Goal: Information Seeking & Learning: Learn about a topic

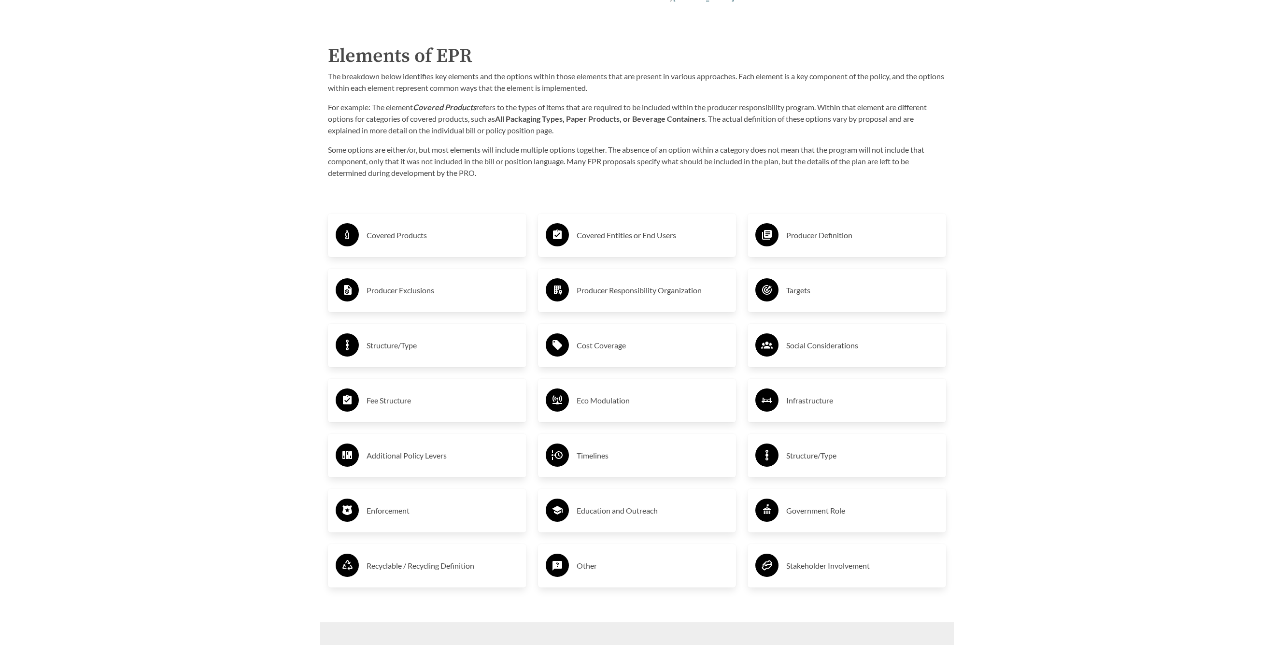
scroll to position [1696, 0]
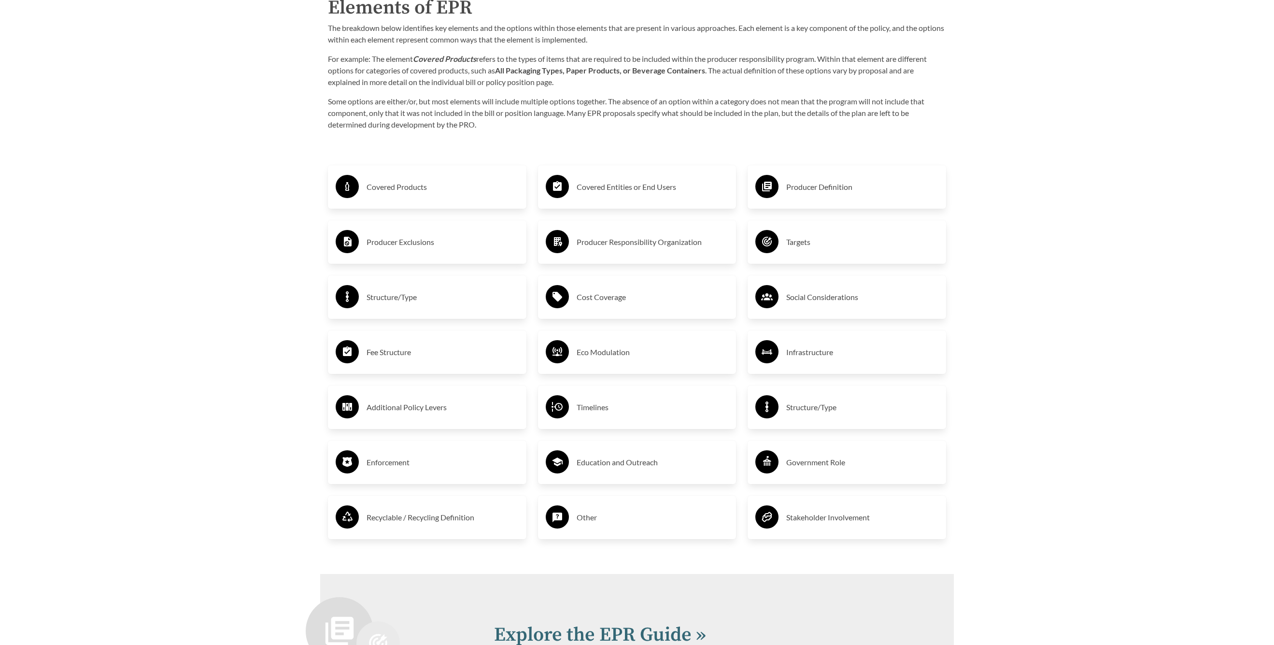
click at [396, 349] on h3 "Fee Structure" at bounding box center [443, 351] width 152 height 15
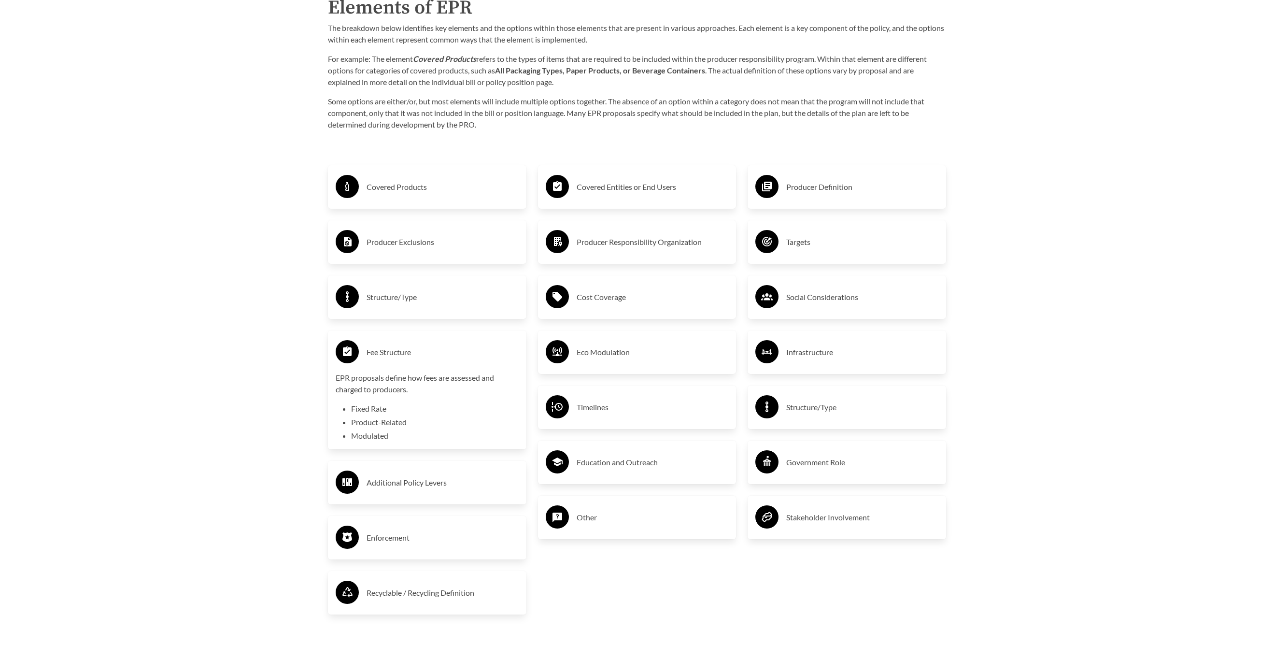
click at [396, 349] on h3 "Fee Structure" at bounding box center [443, 351] width 152 height 15
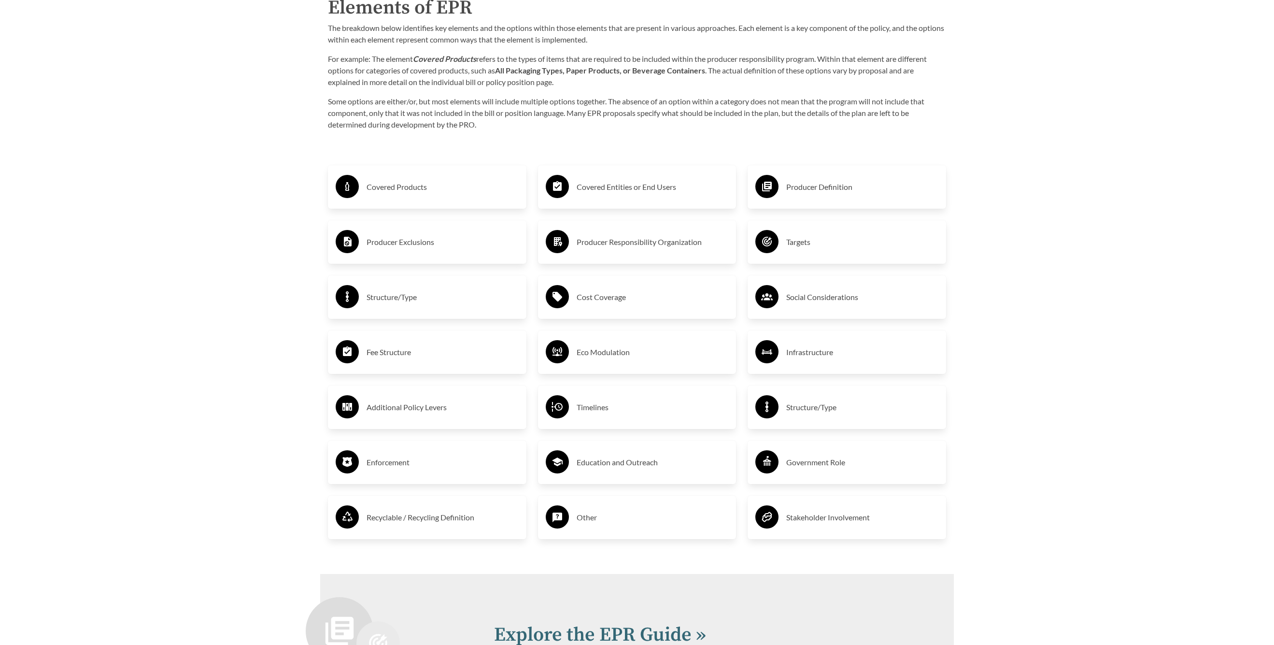
click at [393, 301] on h3 "Structure/Type" at bounding box center [443, 296] width 152 height 15
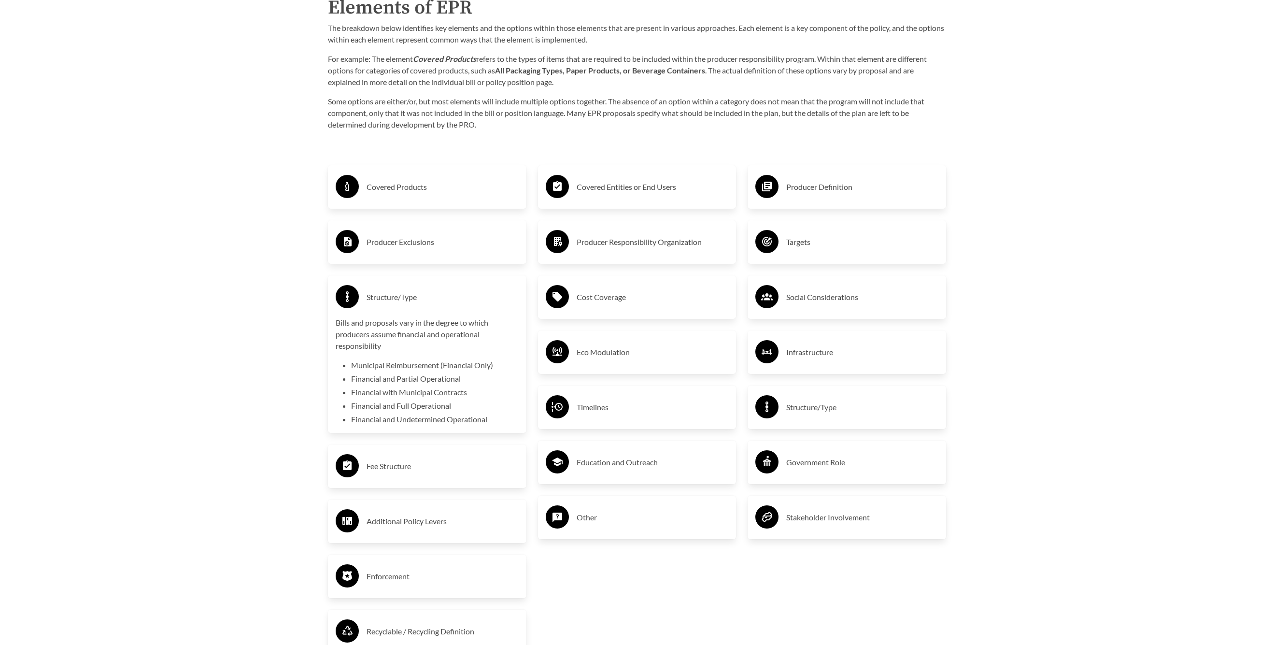
click at [393, 301] on h3 "Structure/Type" at bounding box center [443, 296] width 152 height 15
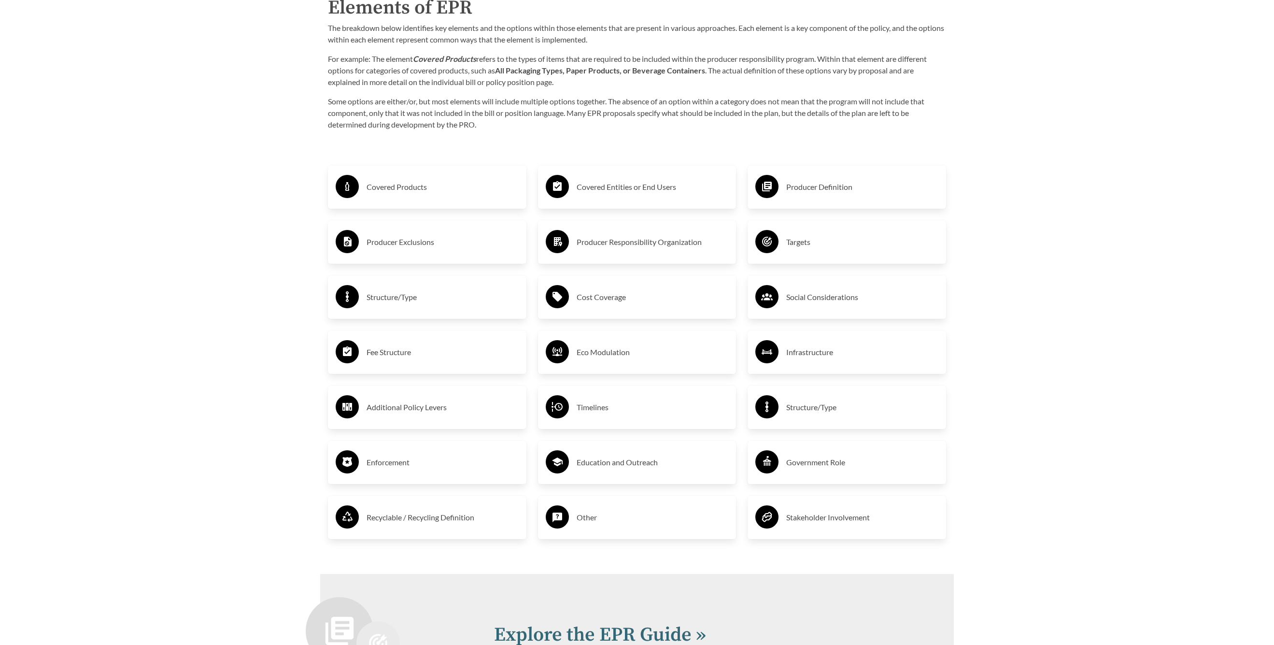
click at [627, 298] on h3 "Cost Coverage" at bounding box center [653, 296] width 152 height 15
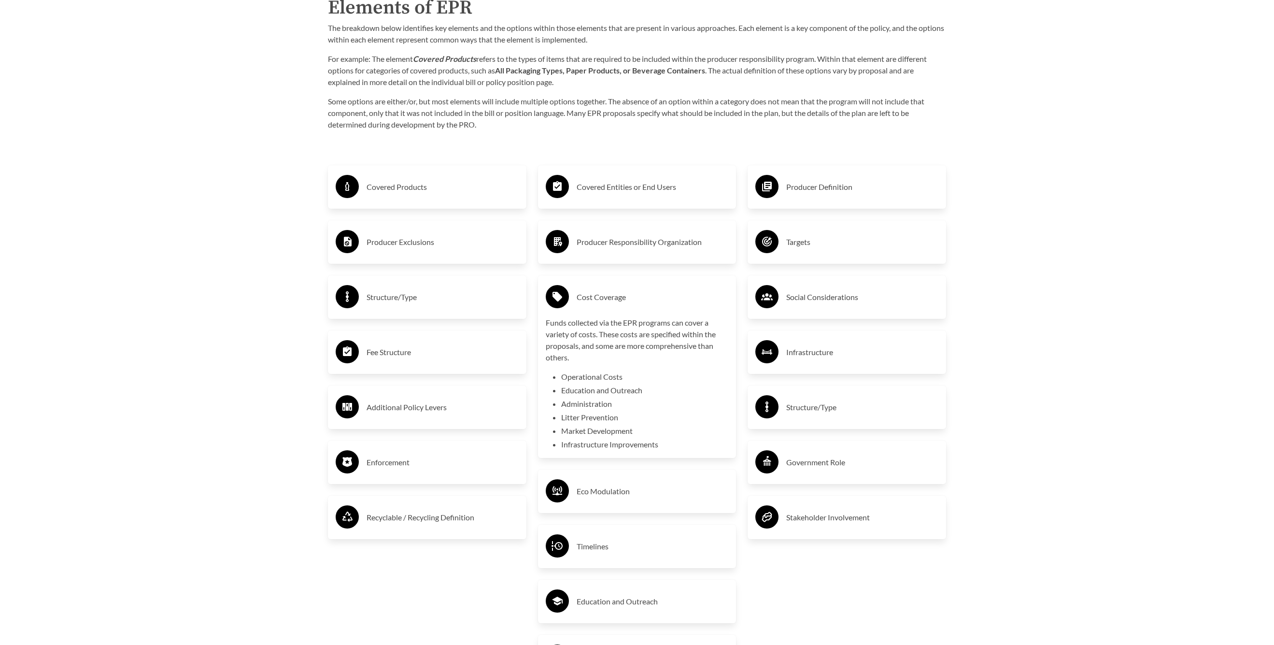
click at [627, 298] on h3 "Cost Coverage" at bounding box center [653, 296] width 152 height 15
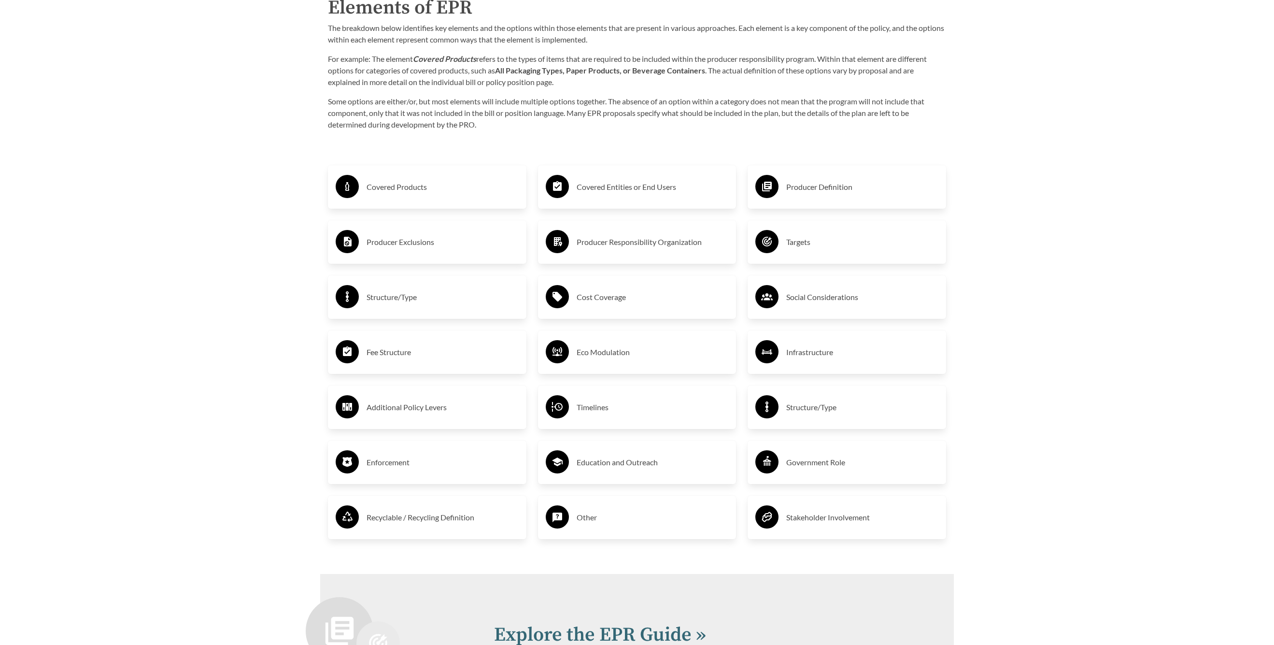
click at [636, 187] on h3 "Covered Entities or End Users" at bounding box center [653, 186] width 152 height 15
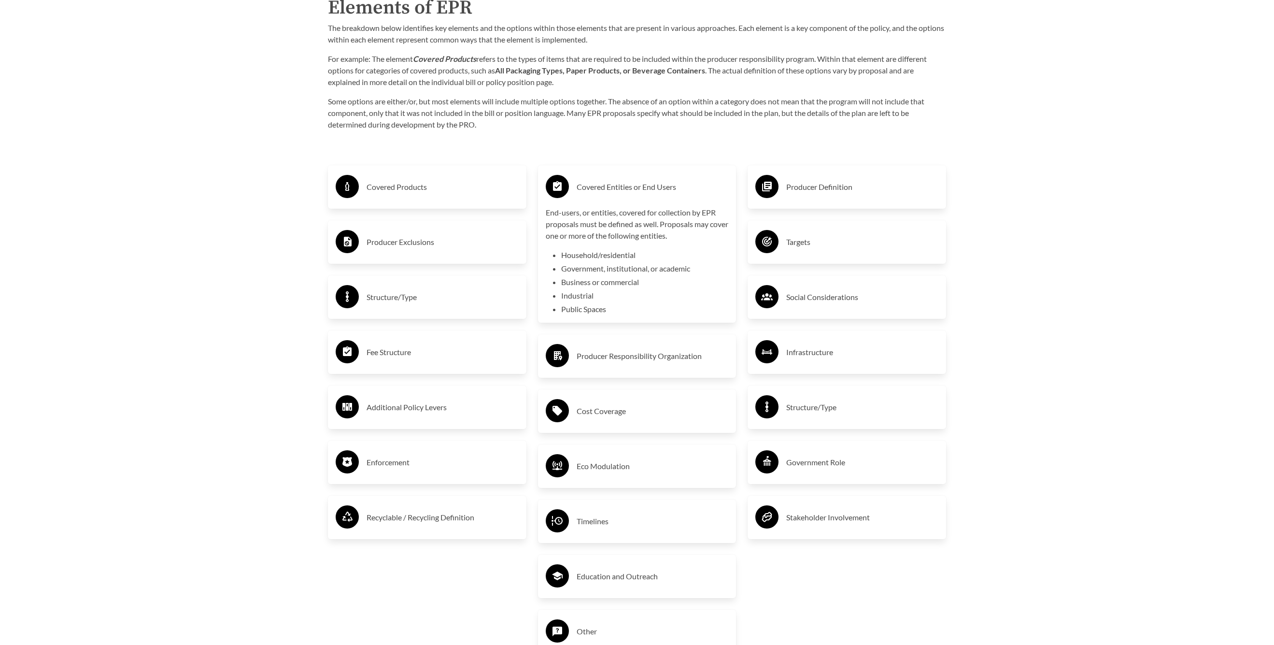
click at [636, 187] on h3 "Covered Entities or End Users" at bounding box center [653, 186] width 152 height 15
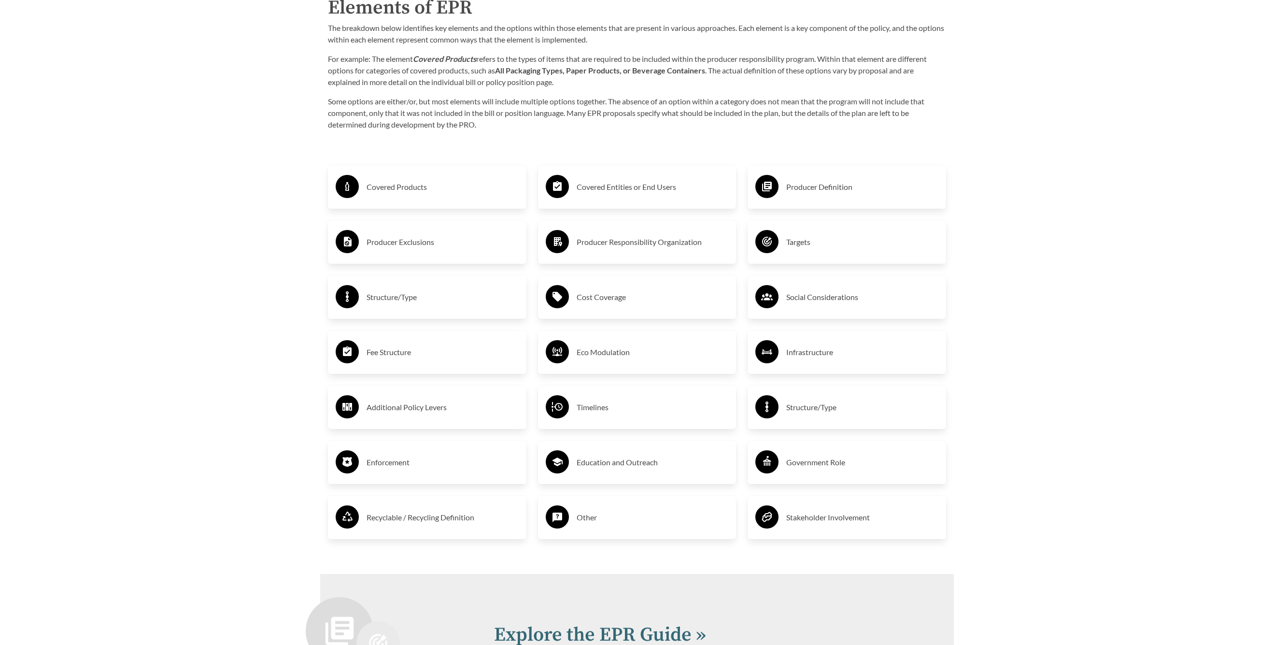
click at [590, 404] on h3 "Timelines" at bounding box center [653, 407] width 152 height 15
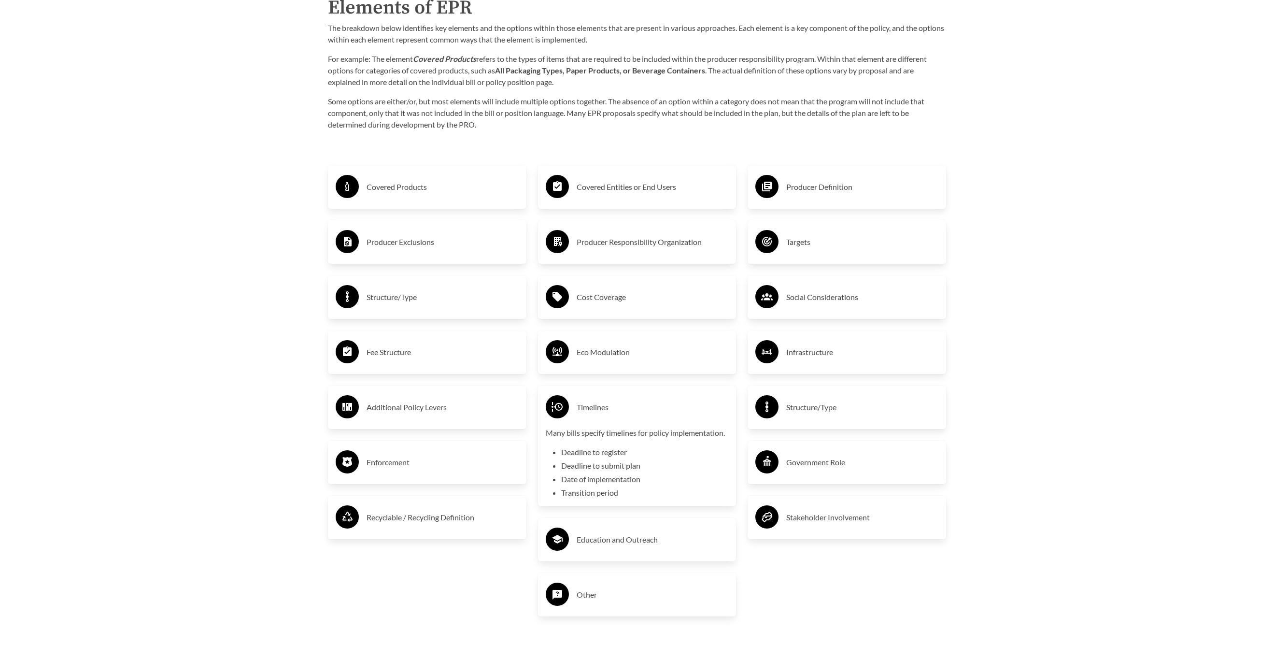
click at [590, 404] on h3 "Timelines" at bounding box center [653, 407] width 152 height 15
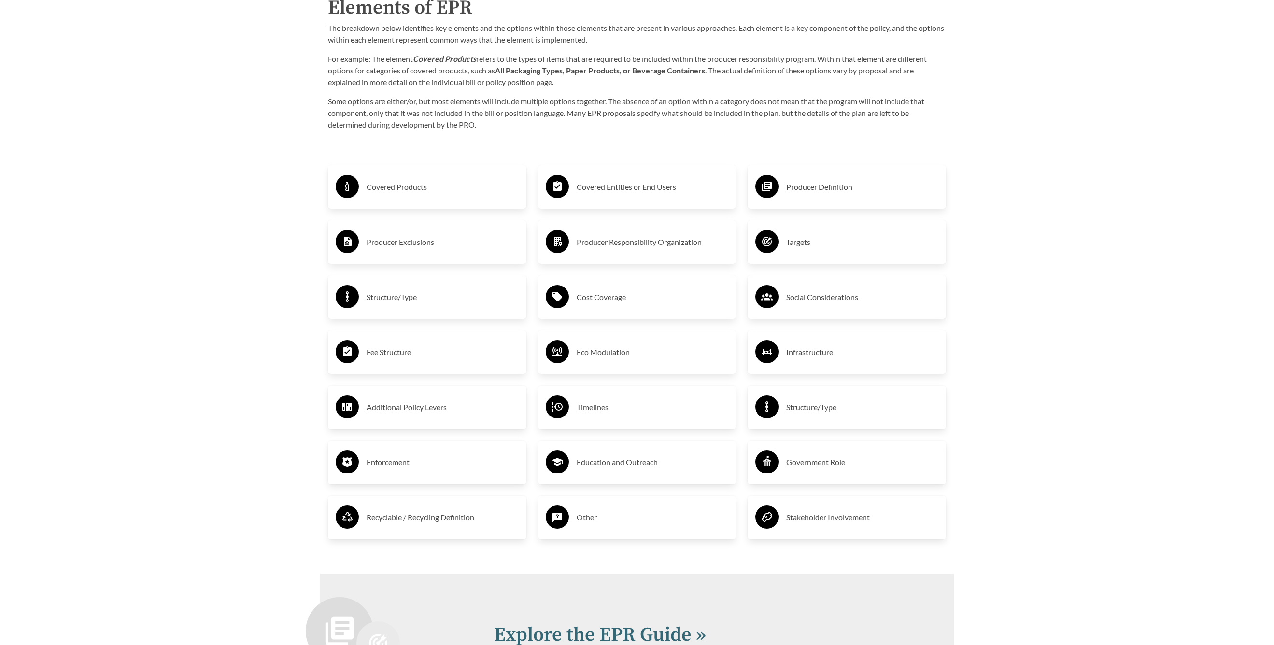
click at [407, 187] on h3 "Covered Products" at bounding box center [443, 186] width 152 height 15
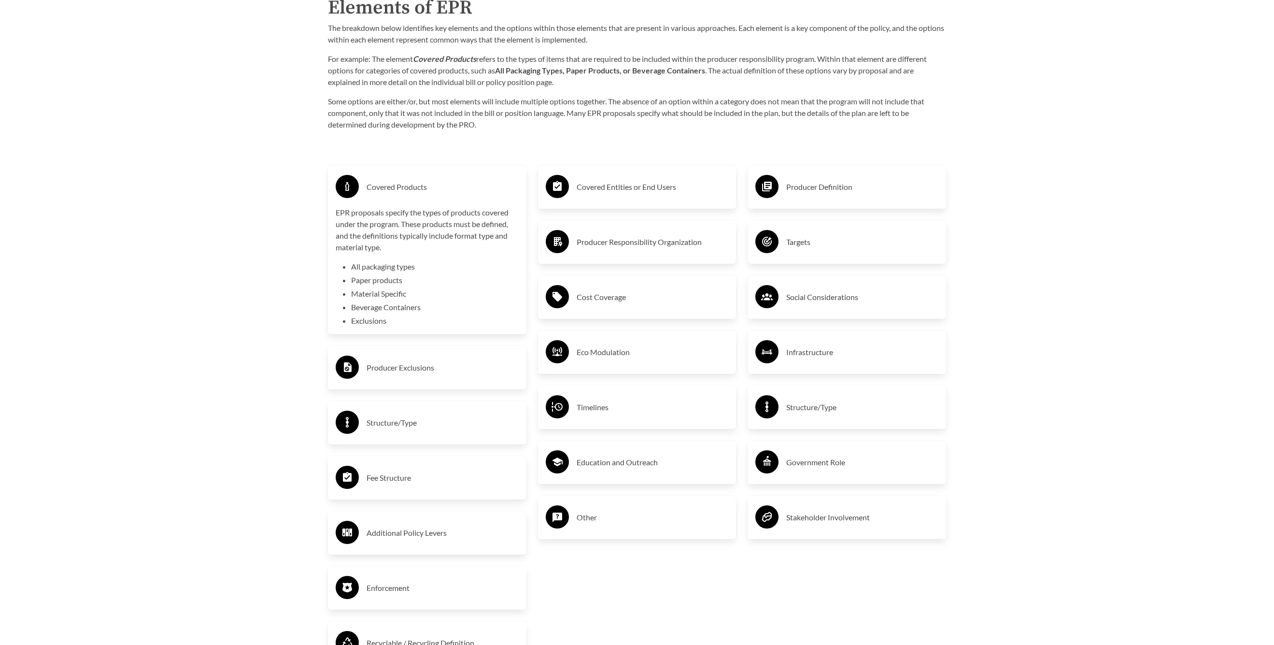
click at [407, 187] on h3 "Covered Products" at bounding box center [443, 186] width 152 height 15
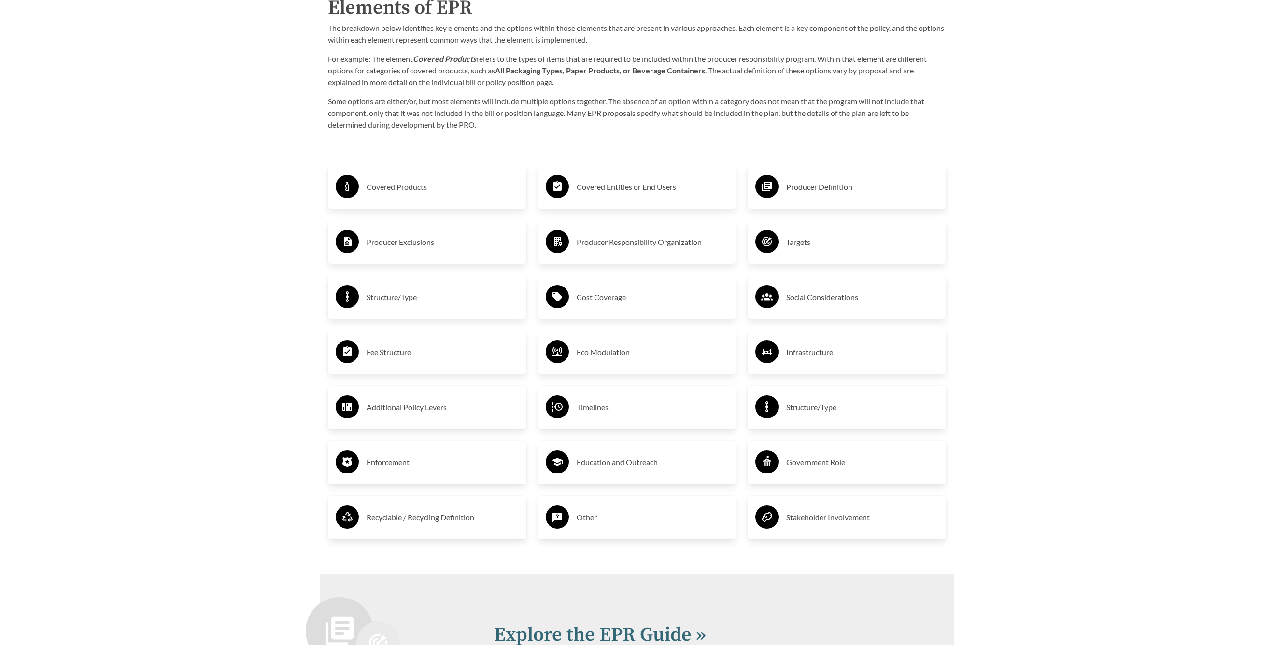
click at [405, 245] on h3 "Producer Exclusions" at bounding box center [443, 241] width 152 height 15
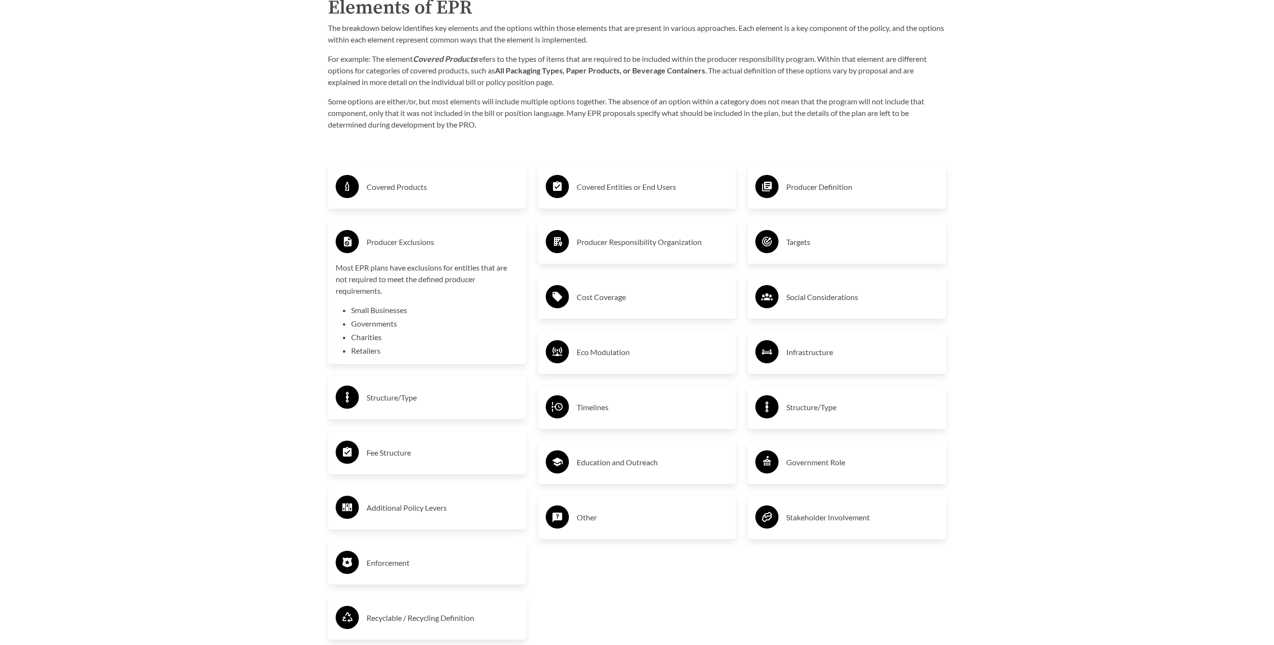
click at [378, 352] on li "Retailers" at bounding box center [435, 351] width 168 height 12
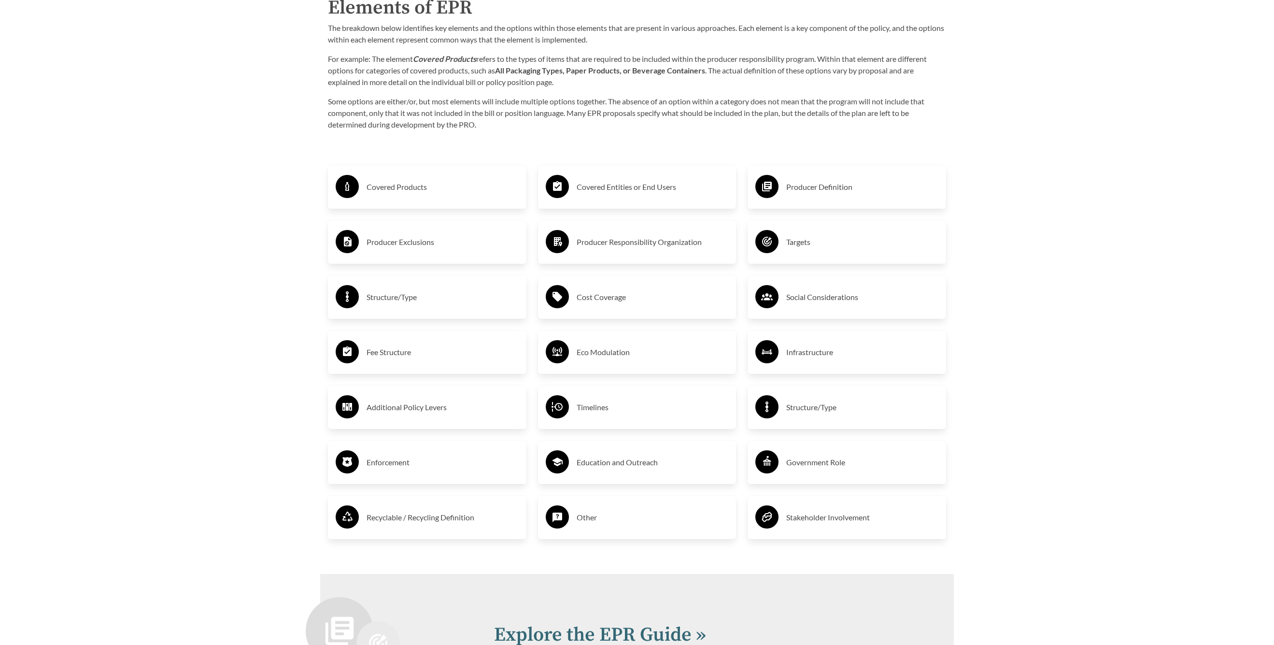
click at [396, 299] on h3 "Structure/Type" at bounding box center [443, 296] width 152 height 15
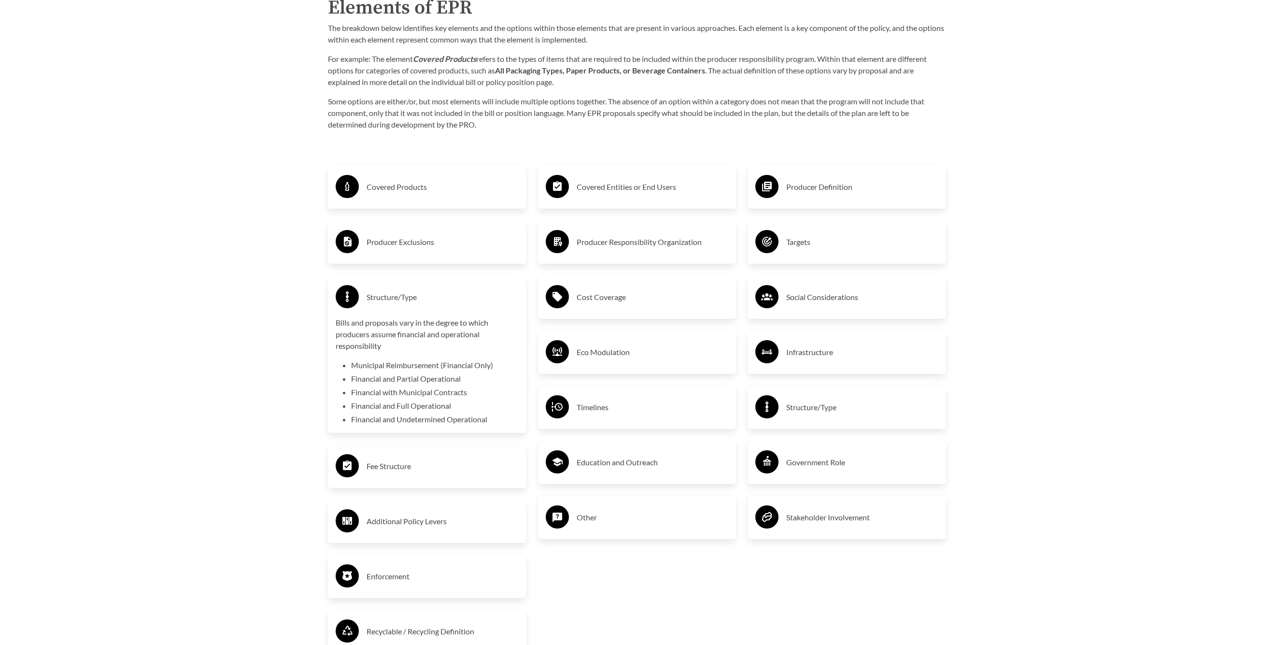
click at [396, 299] on h3 "Structure/Type" at bounding box center [443, 296] width 152 height 15
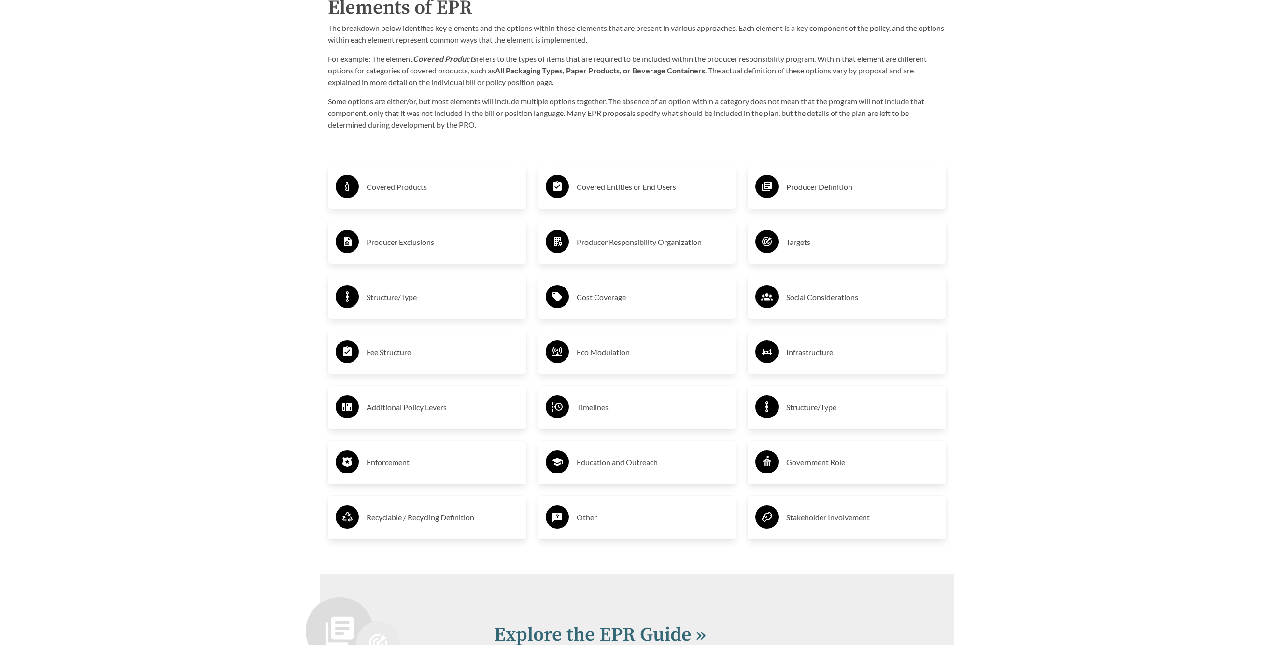
click at [402, 463] on h3 "Enforcement" at bounding box center [443, 462] width 152 height 15
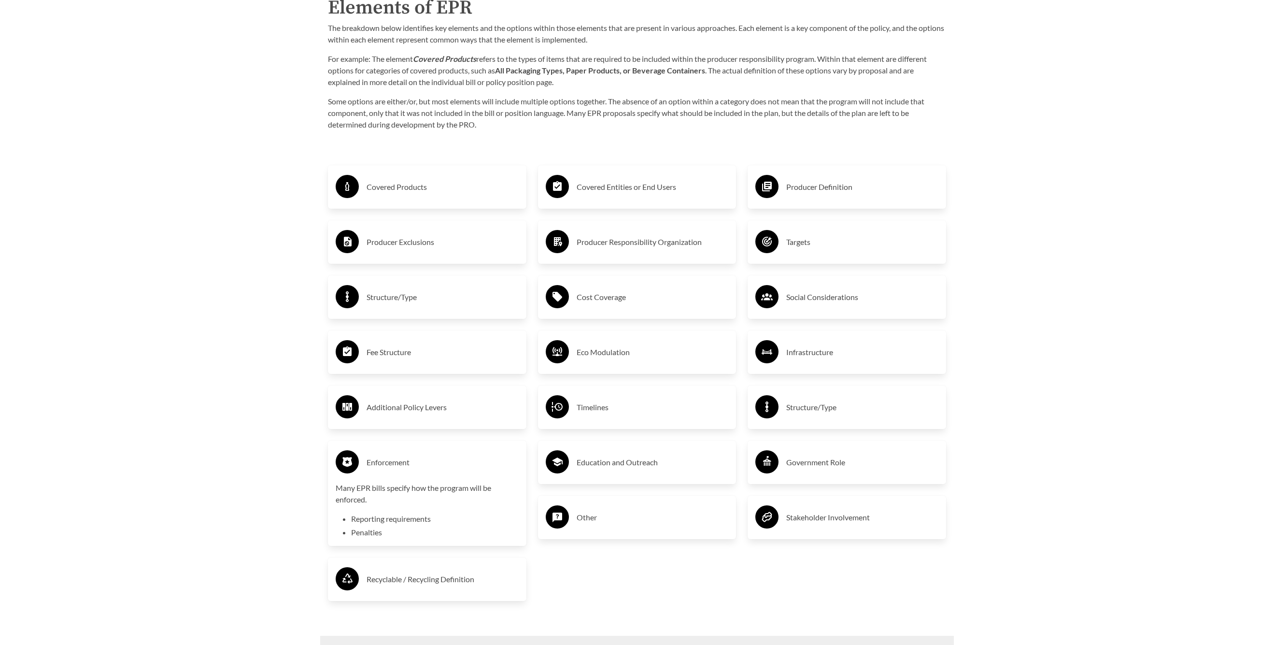
click at [402, 463] on h3 "Enforcement" at bounding box center [443, 462] width 152 height 15
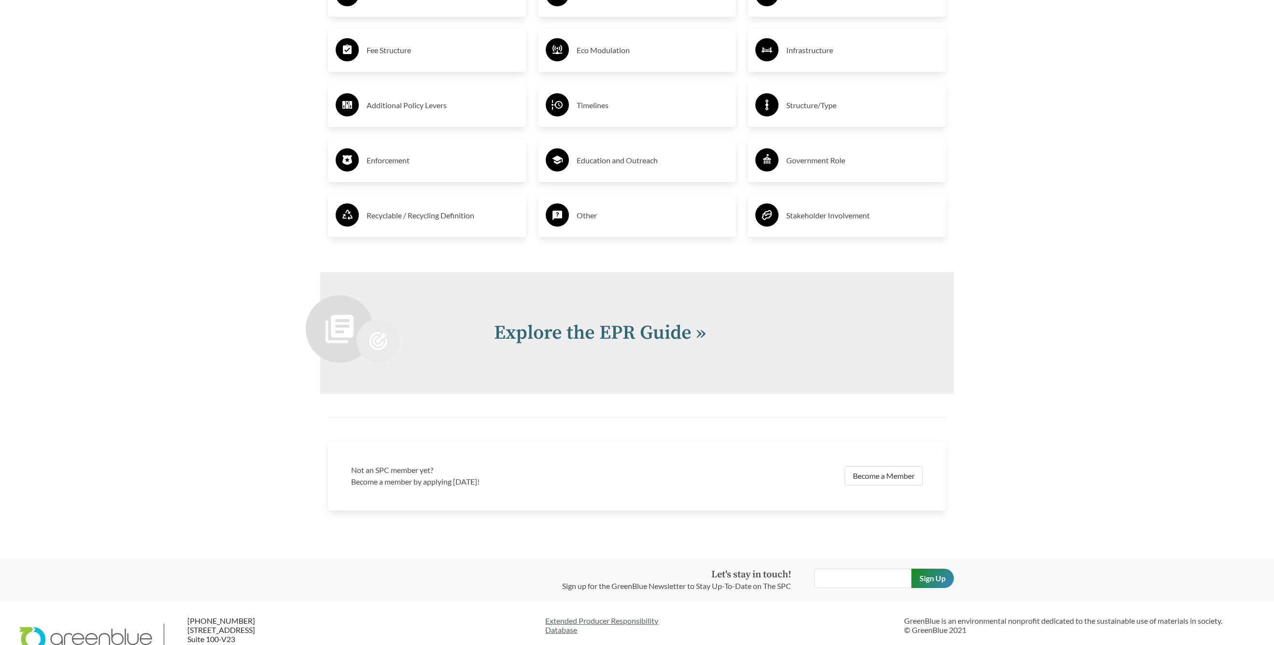
scroll to position [2028, 0]
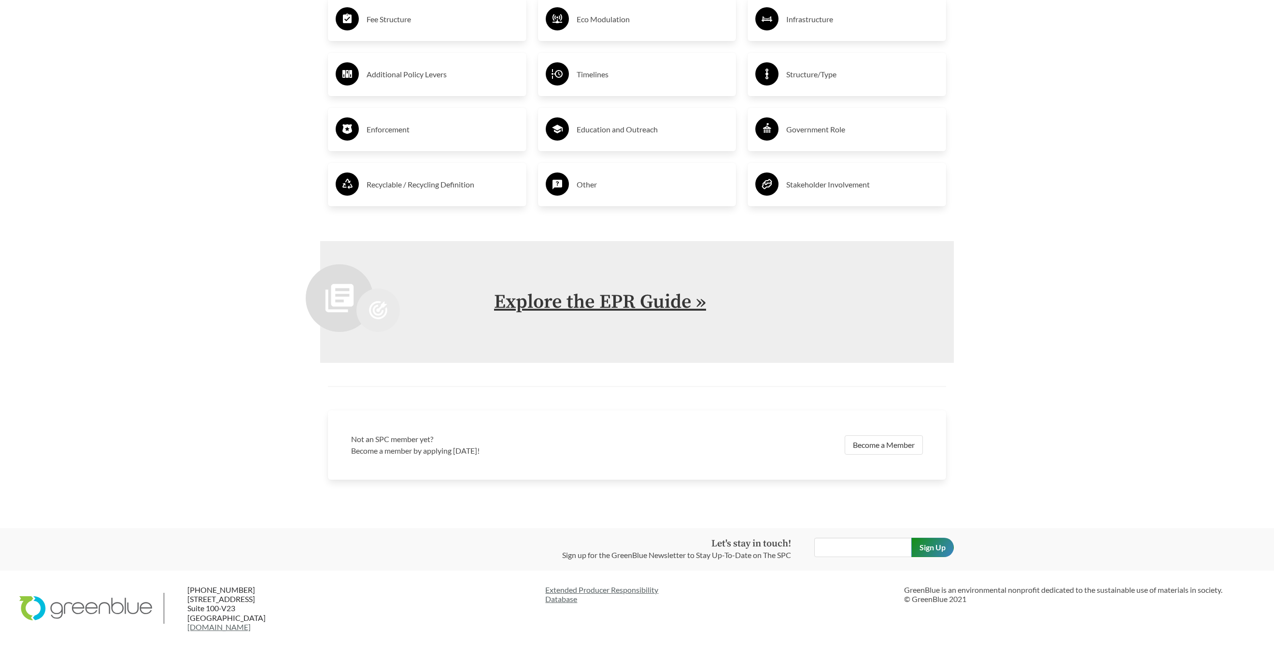
click at [694, 307] on link "Explore the EPR Guide »" at bounding box center [600, 302] width 212 height 24
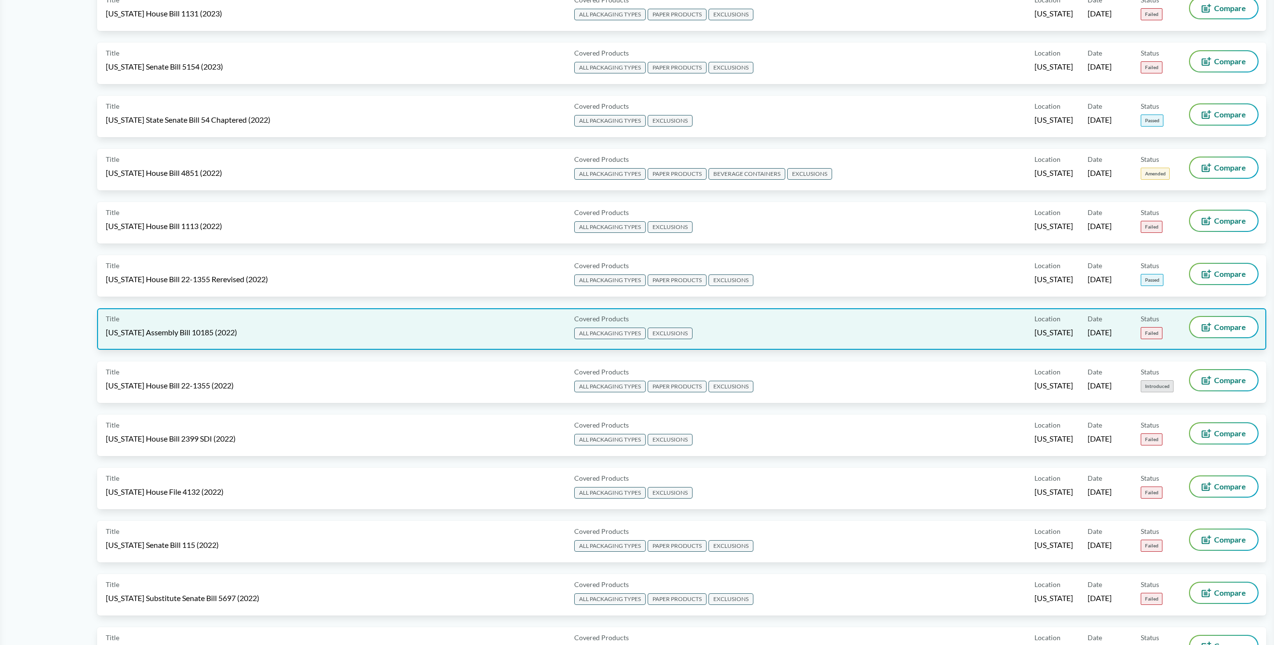
scroll to position [3387, 0]
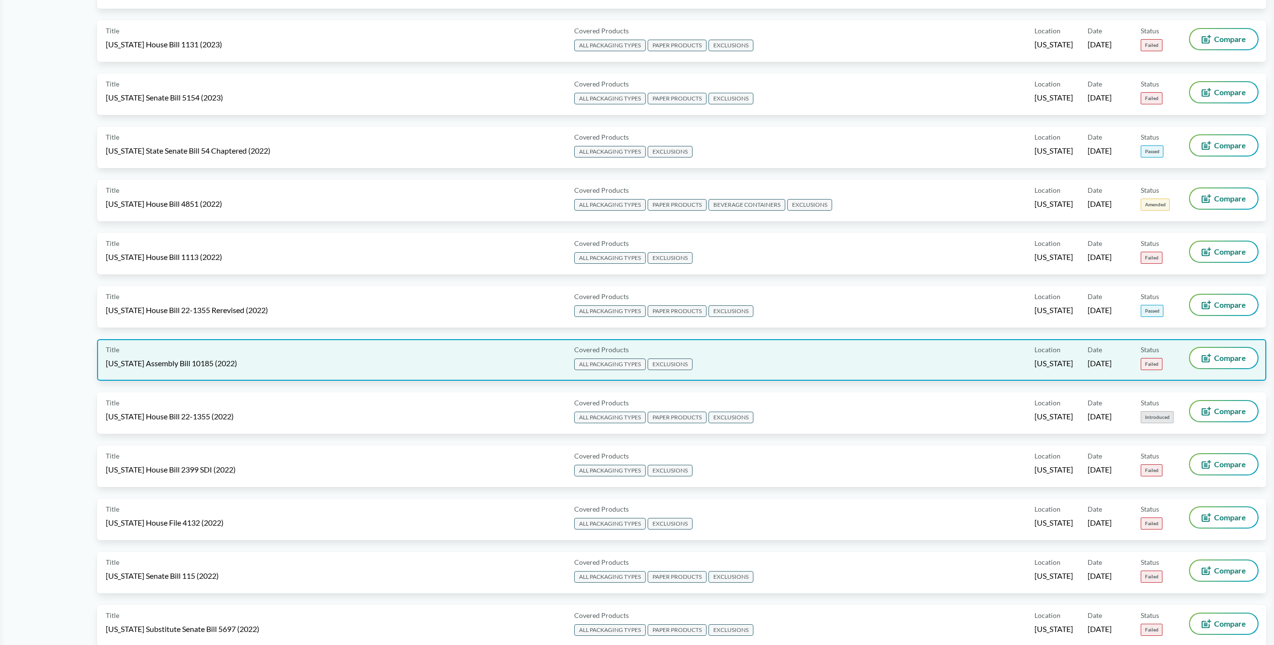
click at [665, 369] on span "EXCLUSIONS" at bounding box center [670, 364] width 45 height 12
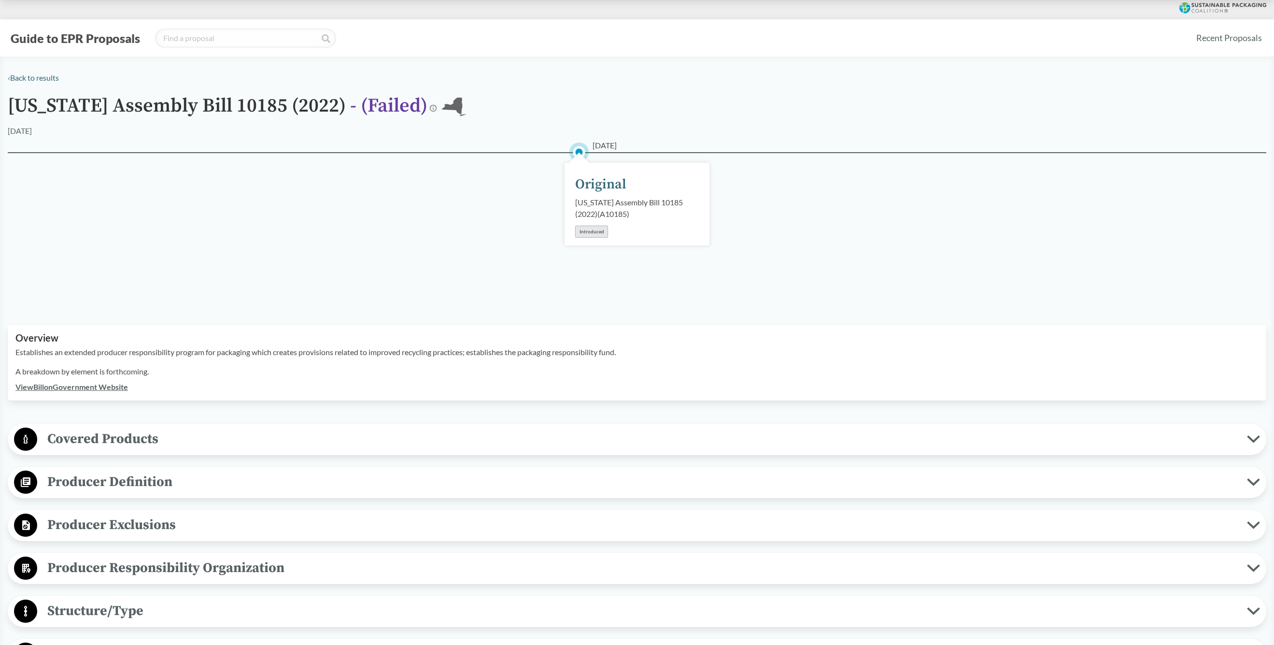
click at [130, 529] on span "Producer Exclusions" at bounding box center [642, 525] width 1210 height 22
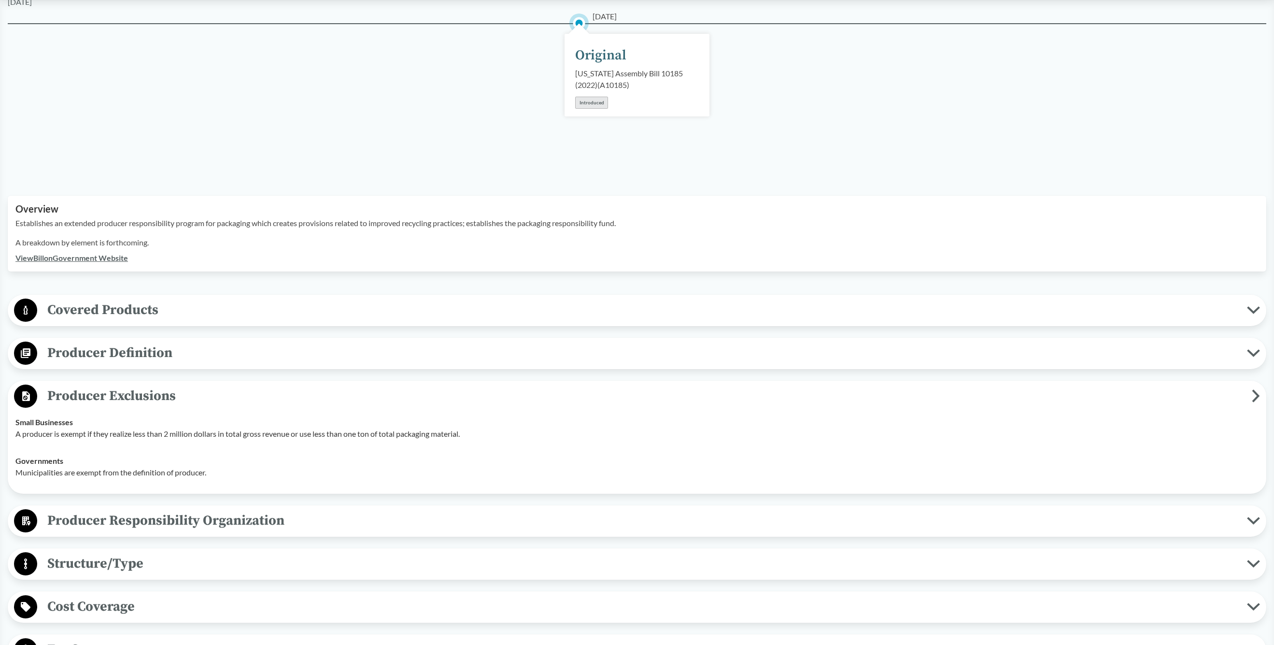
scroll to position [135, 0]
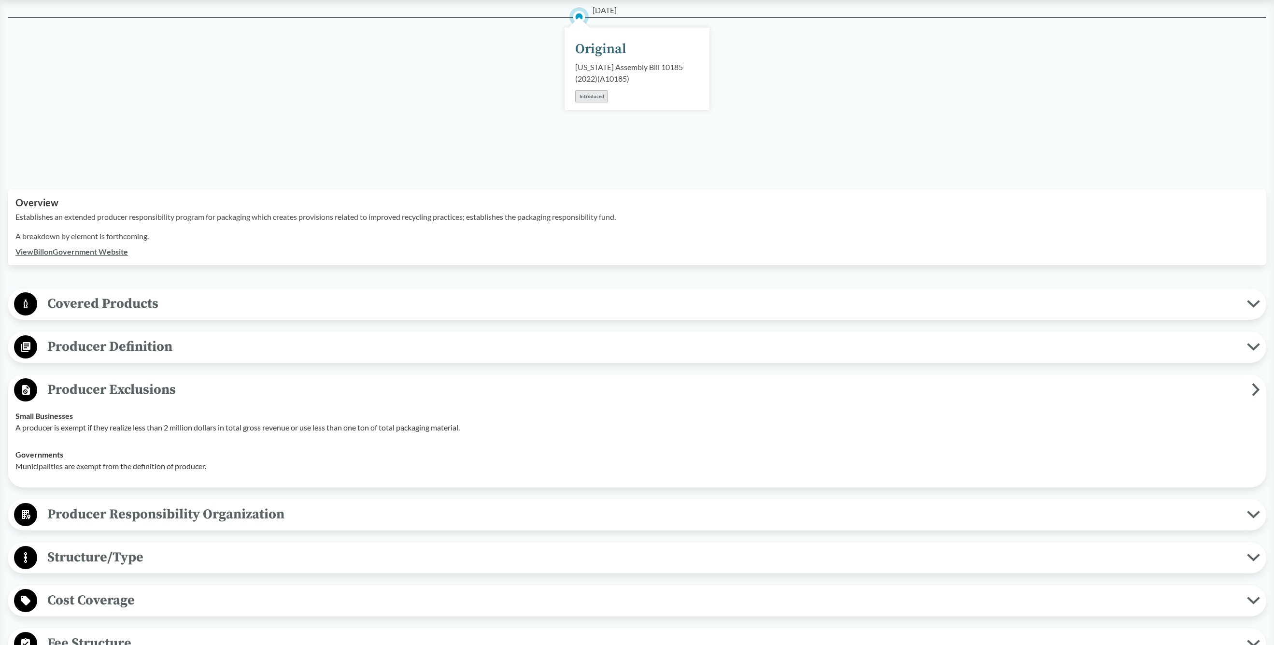
click at [135, 524] on span "Producer Responsibility Organization" at bounding box center [642, 514] width 1210 height 22
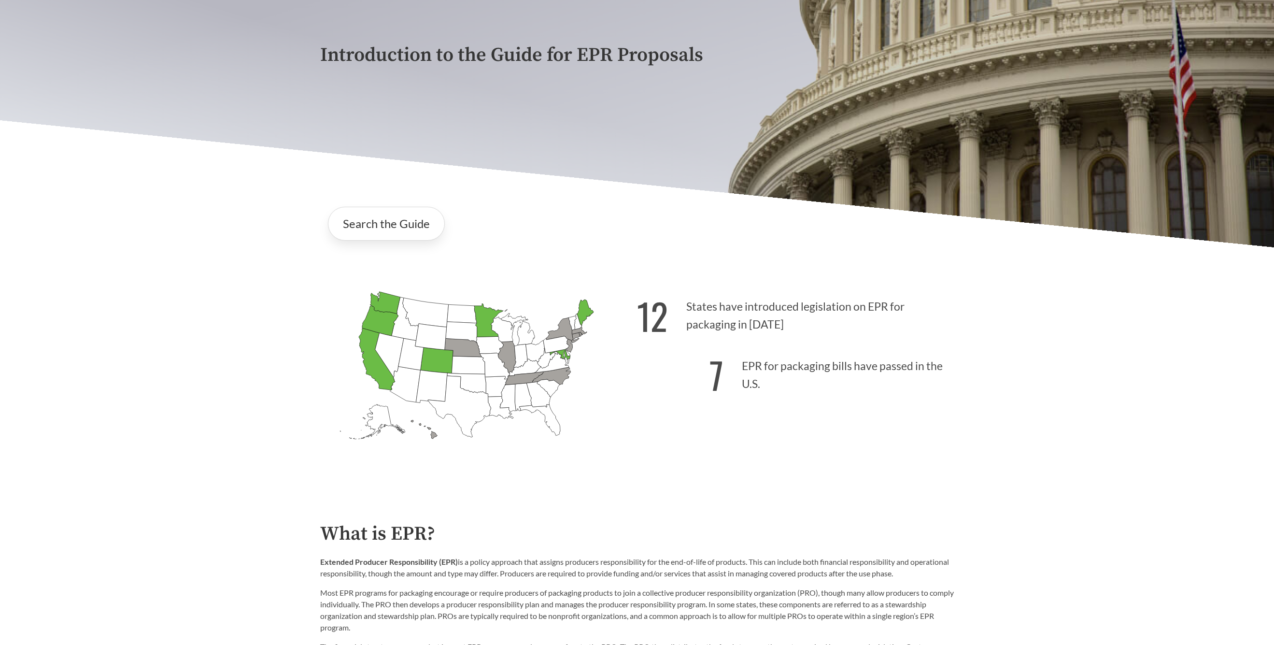
scroll to position [198, 0]
